Goal: Task Accomplishment & Management: Use online tool/utility

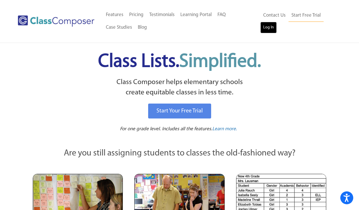
click at [266, 29] on link "Log In" at bounding box center [268, 27] width 16 height 11
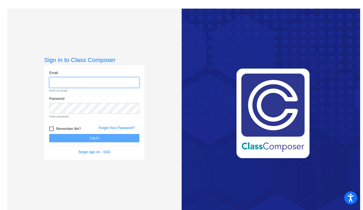
type input "[EMAIL_ADDRESS][PERSON_NAME][DOMAIN_NAME]"
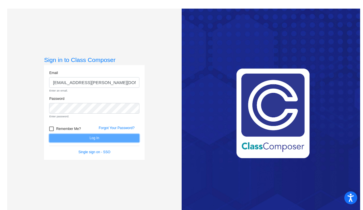
click at [93, 138] on form "Email [EMAIL_ADDRESS][PERSON_NAME][DOMAIN_NAME] Enter an email. Password Enter …" at bounding box center [94, 112] width 90 height 84
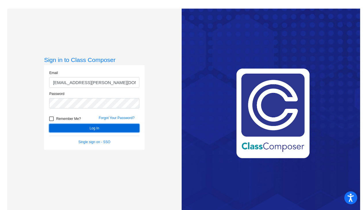
click at [90, 126] on button "Log In" at bounding box center [94, 128] width 90 height 8
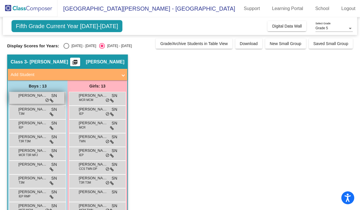
click at [47, 96] on div "Adrian Fortin-Flores SN lock do_not_disturb_alt" at bounding box center [36, 98] width 55 height 12
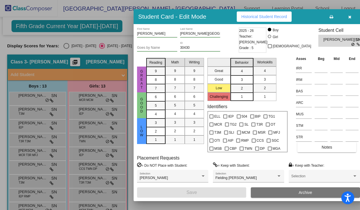
click at [348, 17] on icon "button" at bounding box center [349, 17] width 3 height 4
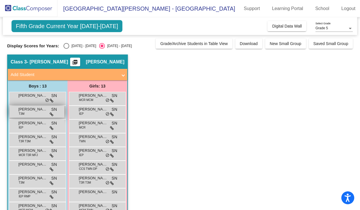
click at [39, 109] on span "Asher Hong" at bounding box center [32, 110] width 29 height 6
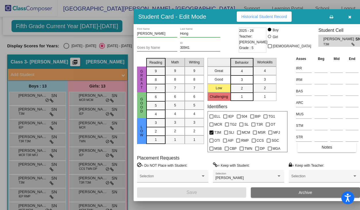
click at [348, 16] on icon "button" at bounding box center [349, 17] width 3 height 4
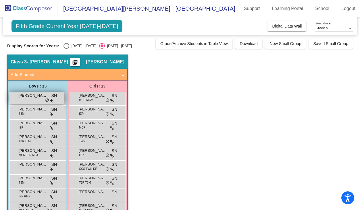
click at [40, 97] on span "Adrian Fortin-Flores" at bounding box center [32, 96] width 29 height 6
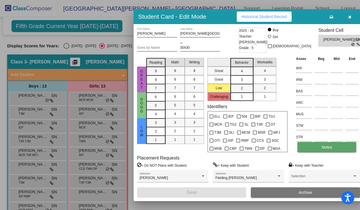
click at [327, 146] on span "Notes" at bounding box center [327, 147] width 11 height 5
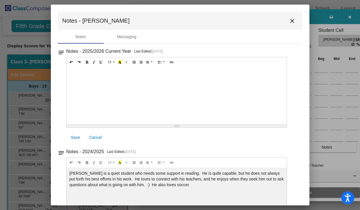
click at [289, 21] on mat-icon "close" at bounding box center [292, 21] width 7 height 7
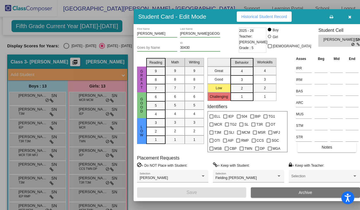
click at [348, 17] on icon "button" at bounding box center [349, 17] width 3 height 4
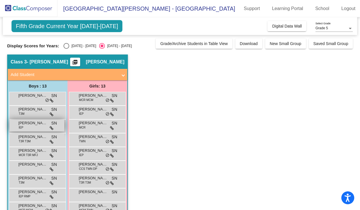
click at [31, 127] on div "Bradley Moore IEP SN lock do_not_disturb_alt" at bounding box center [36, 126] width 55 height 12
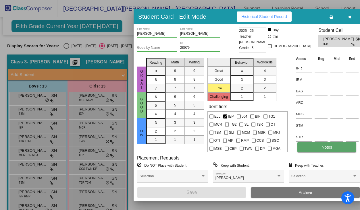
click at [317, 149] on button "Notes" at bounding box center [326, 147] width 59 height 10
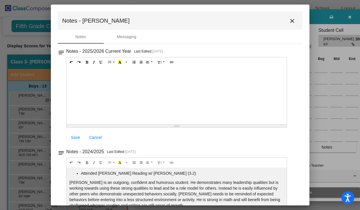
click at [289, 20] on mat-icon "close" at bounding box center [292, 21] width 7 height 7
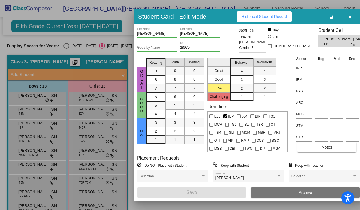
click at [344, 16] on button "button" at bounding box center [350, 16] width 18 height 10
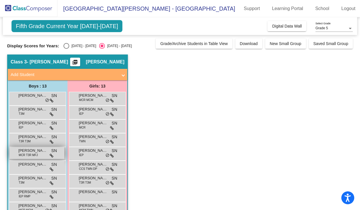
click at [34, 153] on span "MCR T3R MFJ" at bounding box center [28, 155] width 19 height 4
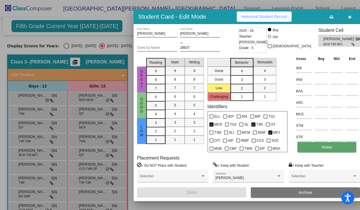
click at [315, 150] on button "Notes" at bounding box center [326, 147] width 59 height 10
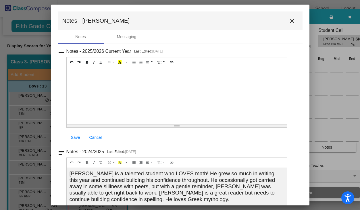
click at [289, 21] on mat-icon "close" at bounding box center [292, 21] width 7 height 7
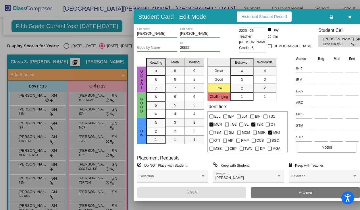
click at [348, 17] on icon "button" at bounding box center [349, 17] width 3 height 4
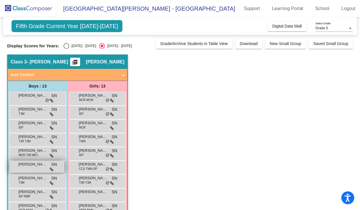
click at [26, 167] on span "Gavin Andrews" at bounding box center [32, 165] width 29 height 6
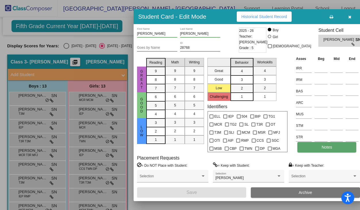
click at [325, 145] on span "Notes" at bounding box center [327, 147] width 11 height 5
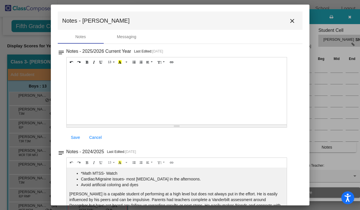
click at [289, 21] on mat-icon "close" at bounding box center [292, 21] width 7 height 7
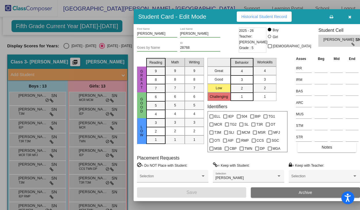
click at [348, 16] on icon "button" at bounding box center [349, 17] width 3 height 4
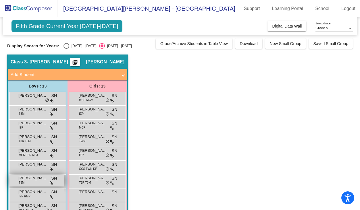
click at [40, 177] on span "Hayden Klukas" at bounding box center [32, 179] width 29 height 6
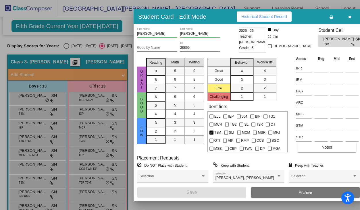
click at [343, 16] on button "button" at bounding box center [350, 16] width 18 height 10
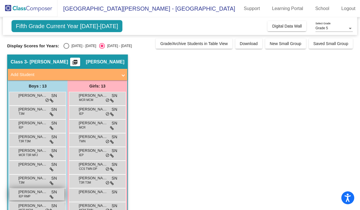
click at [37, 195] on div "Jacob Meacham IEP RMP SN lock do_not_disturb_alt" at bounding box center [36, 195] width 55 height 12
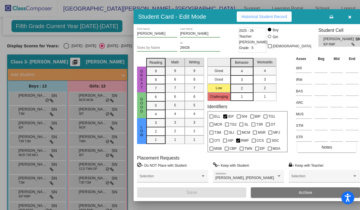
click at [344, 18] on button "button" at bounding box center [350, 16] width 18 height 10
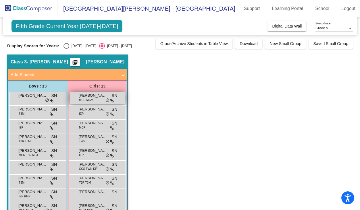
click at [102, 97] on span "Addison Wasinski" at bounding box center [93, 96] width 29 height 6
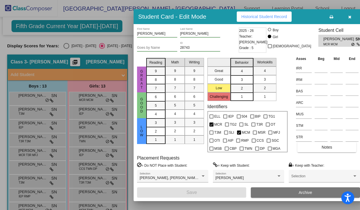
click at [348, 16] on icon "button" at bounding box center [349, 17] width 3 height 4
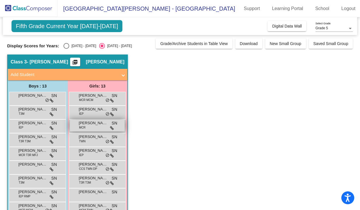
click at [89, 125] on span "Alexandra Wilhelm" at bounding box center [93, 123] width 29 height 6
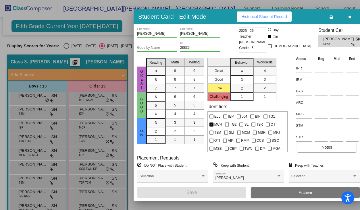
click at [348, 17] on icon "button" at bounding box center [349, 17] width 3 height 4
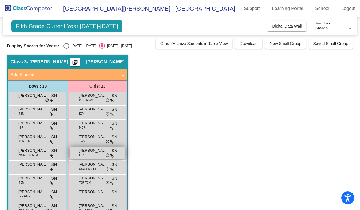
click at [96, 154] on div "Annabelle Donauer IEP SN lock do_not_disturb_alt" at bounding box center [97, 153] width 55 height 12
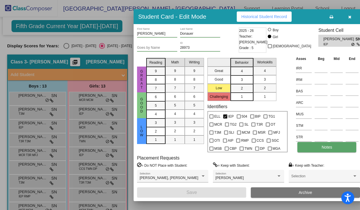
click at [317, 147] on button "Notes" at bounding box center [326, 147] width 59 height 10
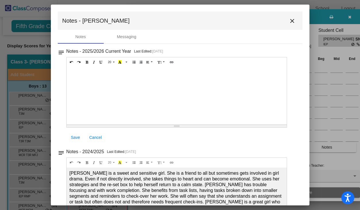
click at [289, 21] on mat-icon "close" at bounding box center [292, 21] width 7 height 7
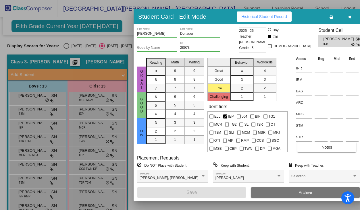
click at [348, 16] on icon "button" at bounding box center [349, 17] width 3 height 4
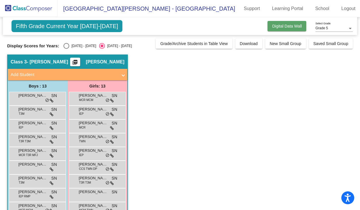
click at [284, 25] on span "Digital Data Wall" at bounding box center [287, 26] width 30 height 5
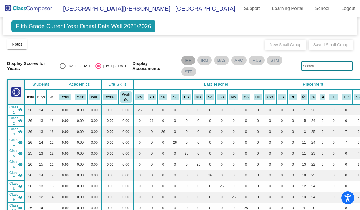
click at [185, 60] on mat-chip "IRR" at bounding box center [188, 60] width 14 height 9
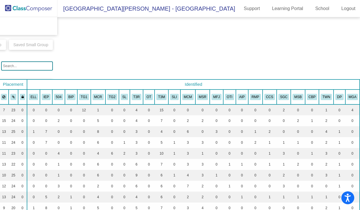
scroll to position [0, 303]
click at [214, 131] on td "3" at bounding box center [217, 131] width 14 height 11
